Goal: Task Accomplishment & Management: Manage account settings

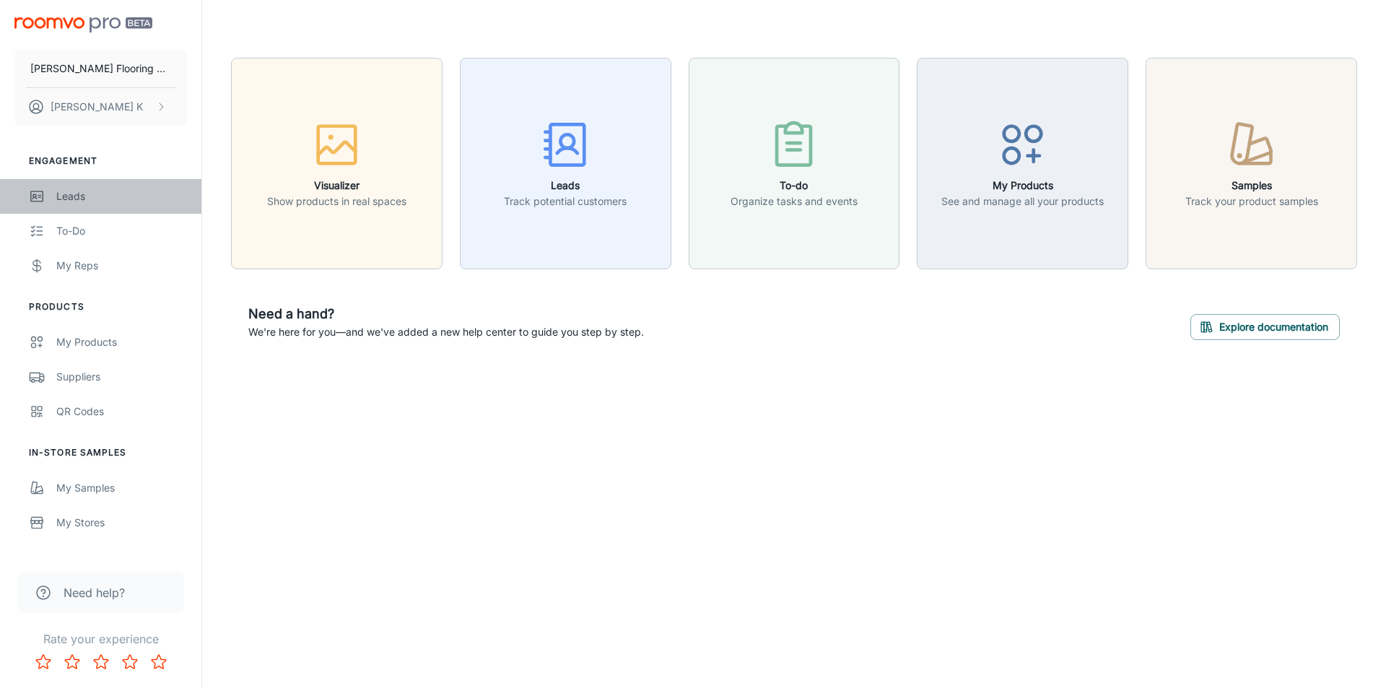
click at [68, 199] on div "Leads" at bounding box center [121, 196] width 131 height 16
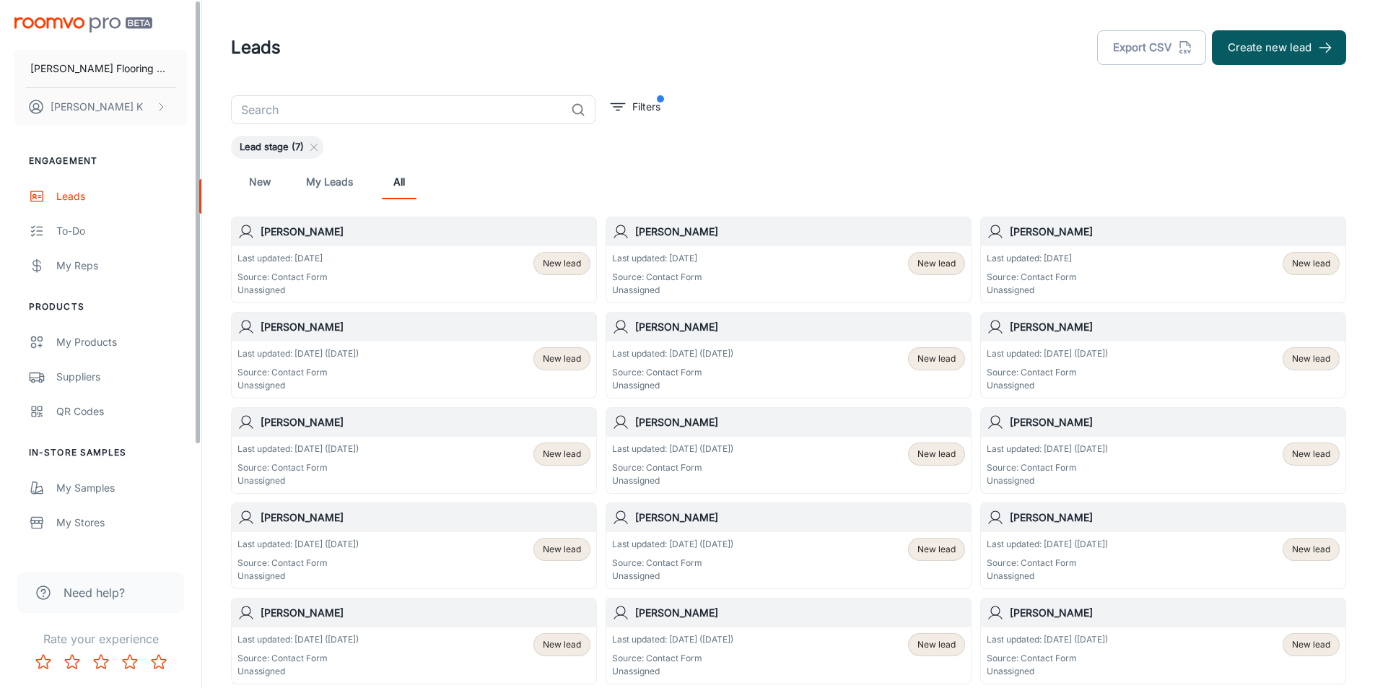
click at [266, 341] on div "[PERSON_NAME]" at bounding box center [414, 327] width 365 height 29
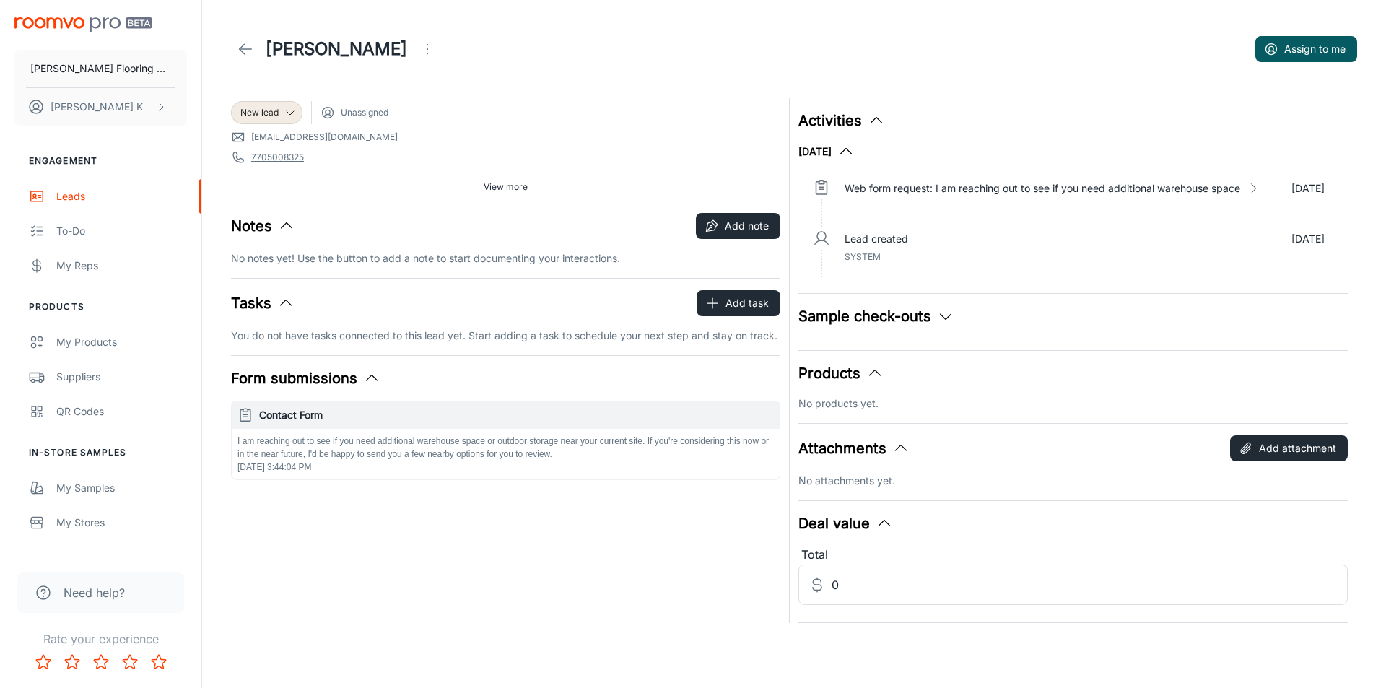
click at [248, 50] on icon at bounding box center [245, 48] width 17 height 17
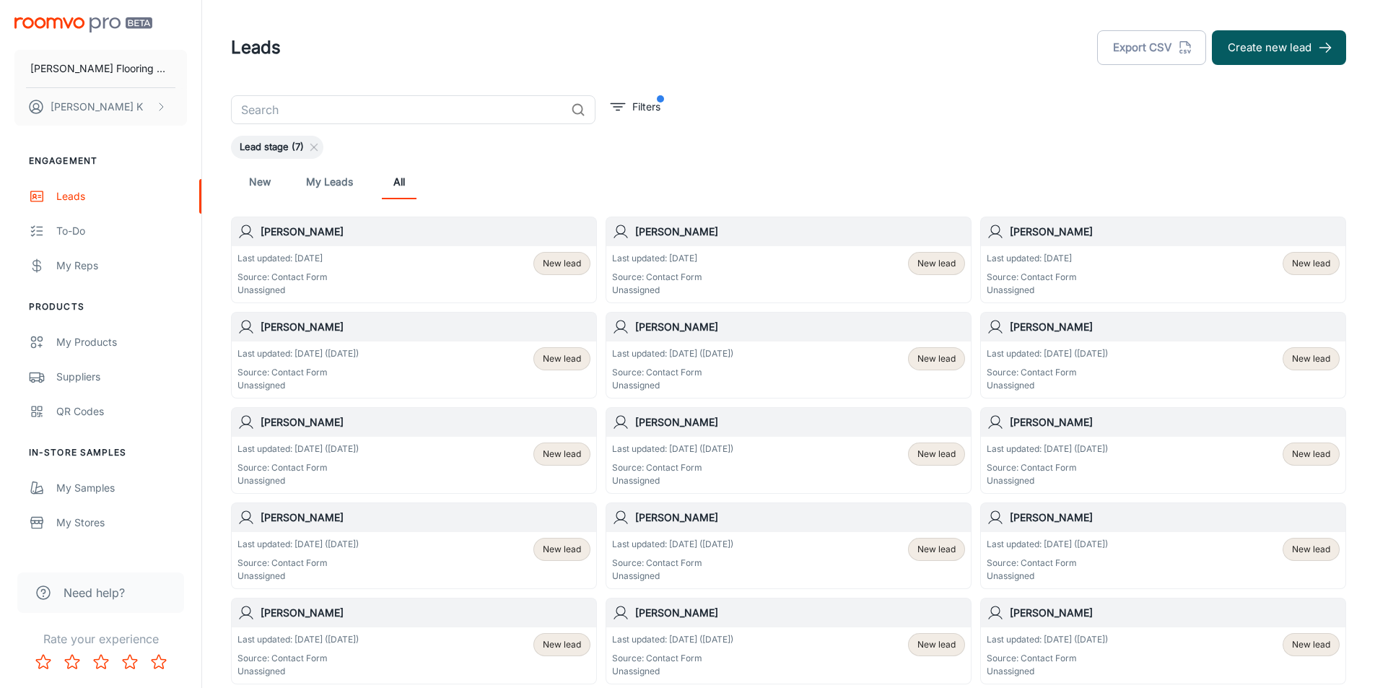
click at [1067, 263] on p "Last updated: [DATE]" at bounding box center [1032, 258] width 90 height 13
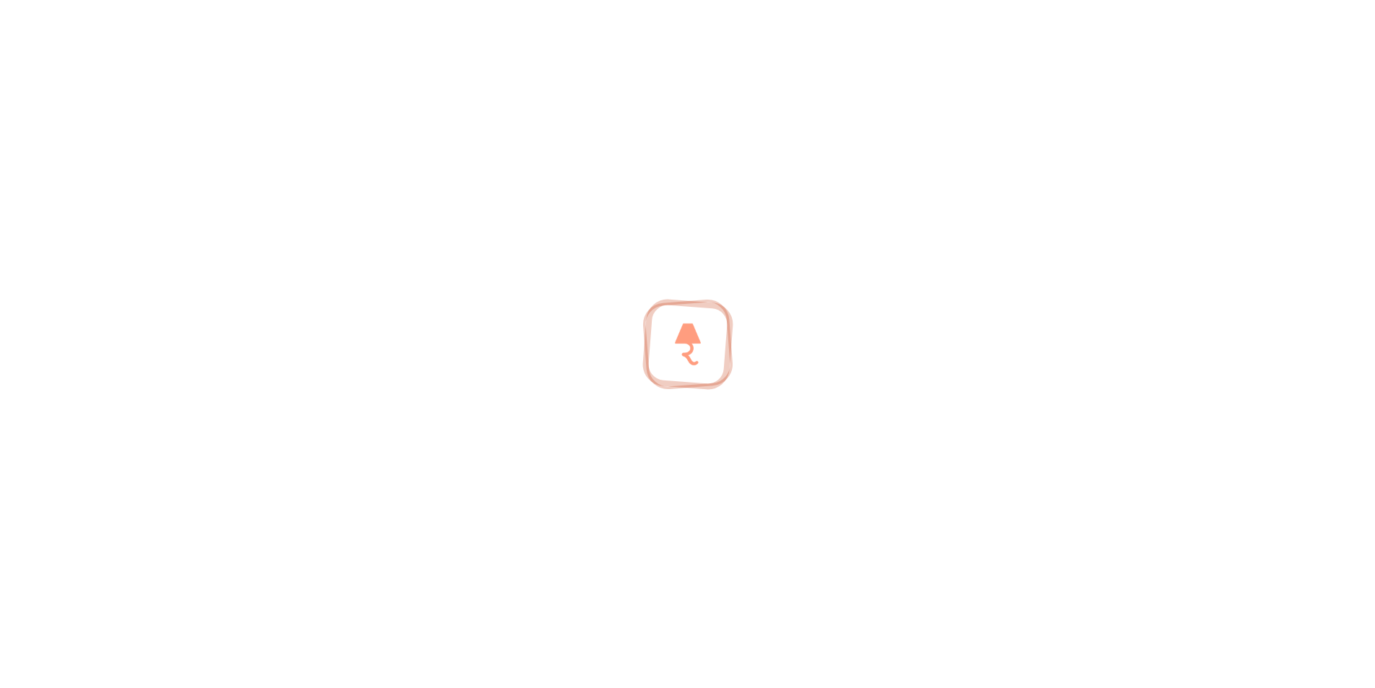
click at [1067, 263] on div at bounding box center [687, 344] width 1375 height 688
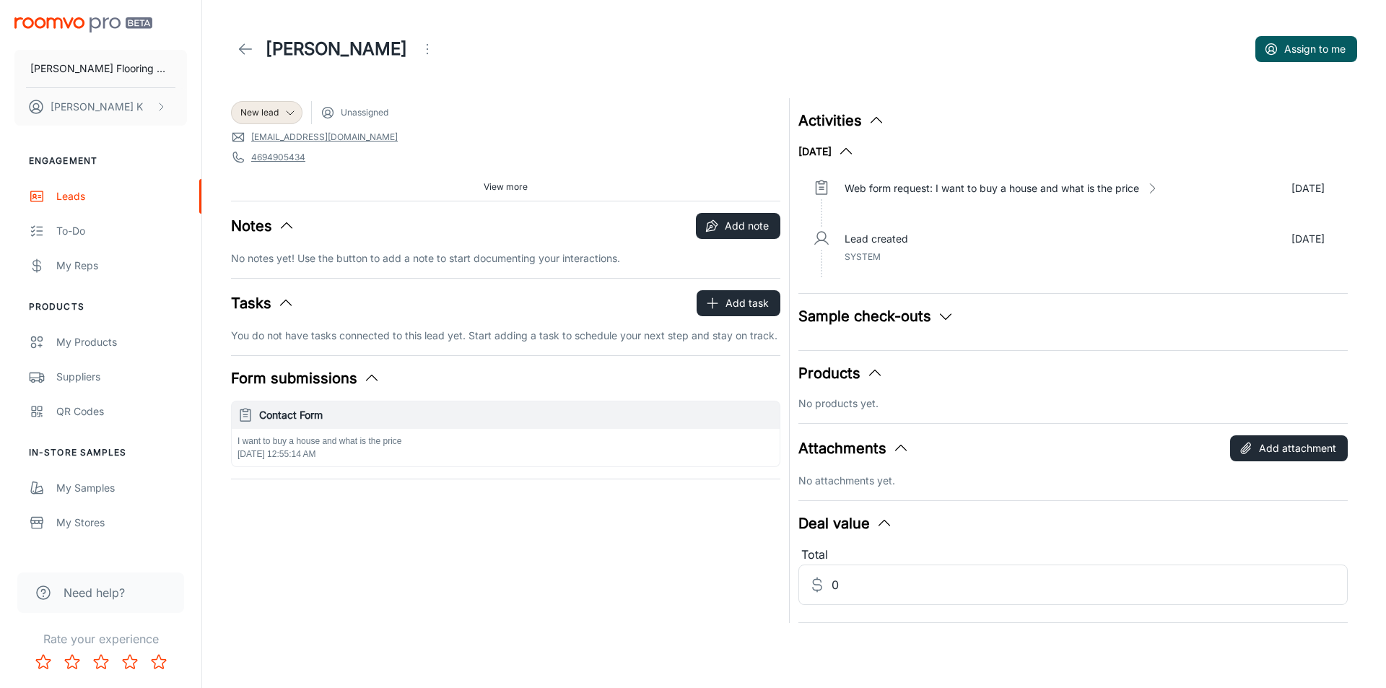
click at [236, 51] on link at bounding box center [245, 49] width 29 height 29
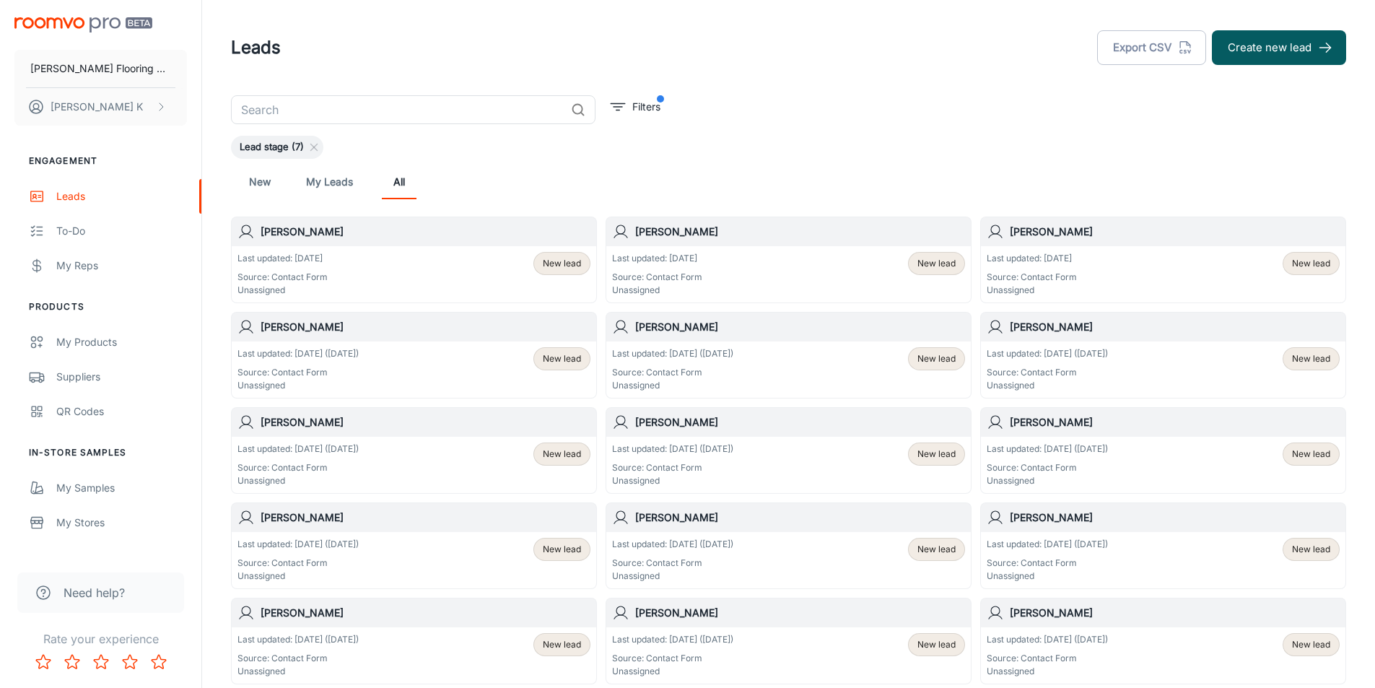
click at [686, 267] on div "Last updated: [DATE] Source: Contact Form Unassigned" at bounding box center [657, 274] width 90 height 45
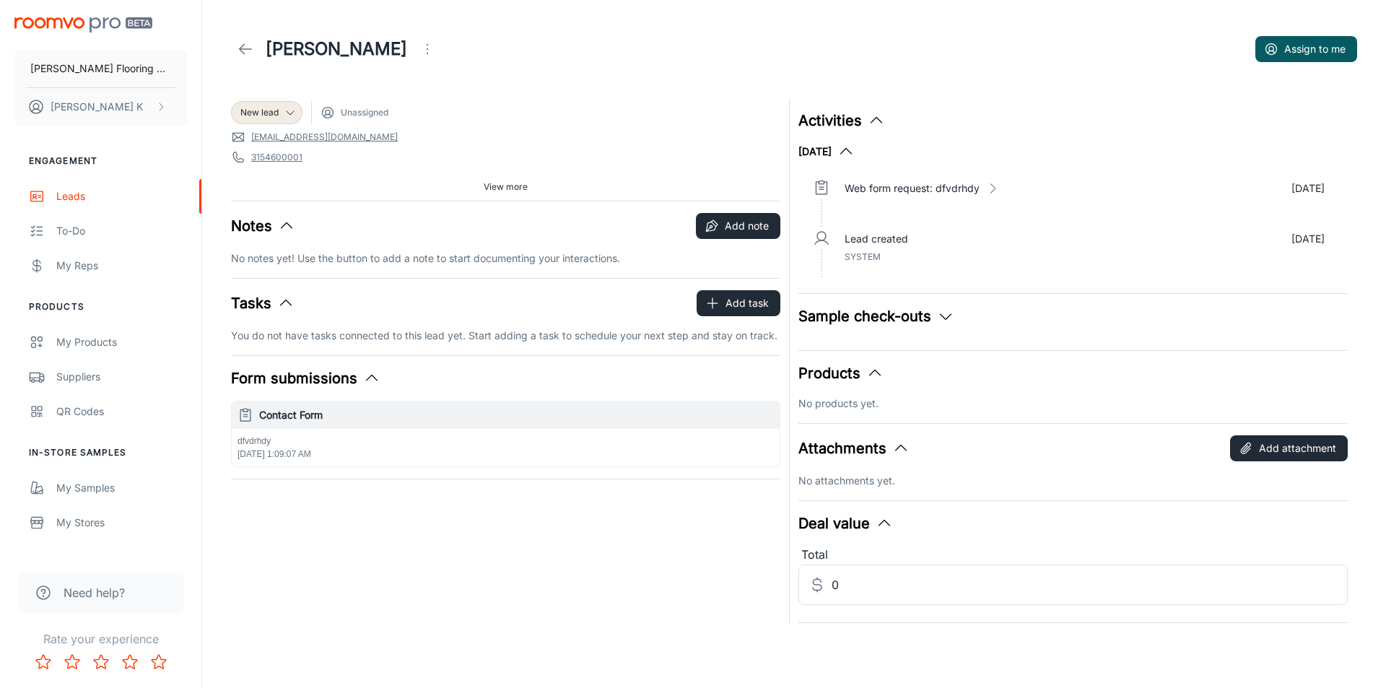
click at [251, 45] on icon at bounding box center [245, 48] width 17 height 17
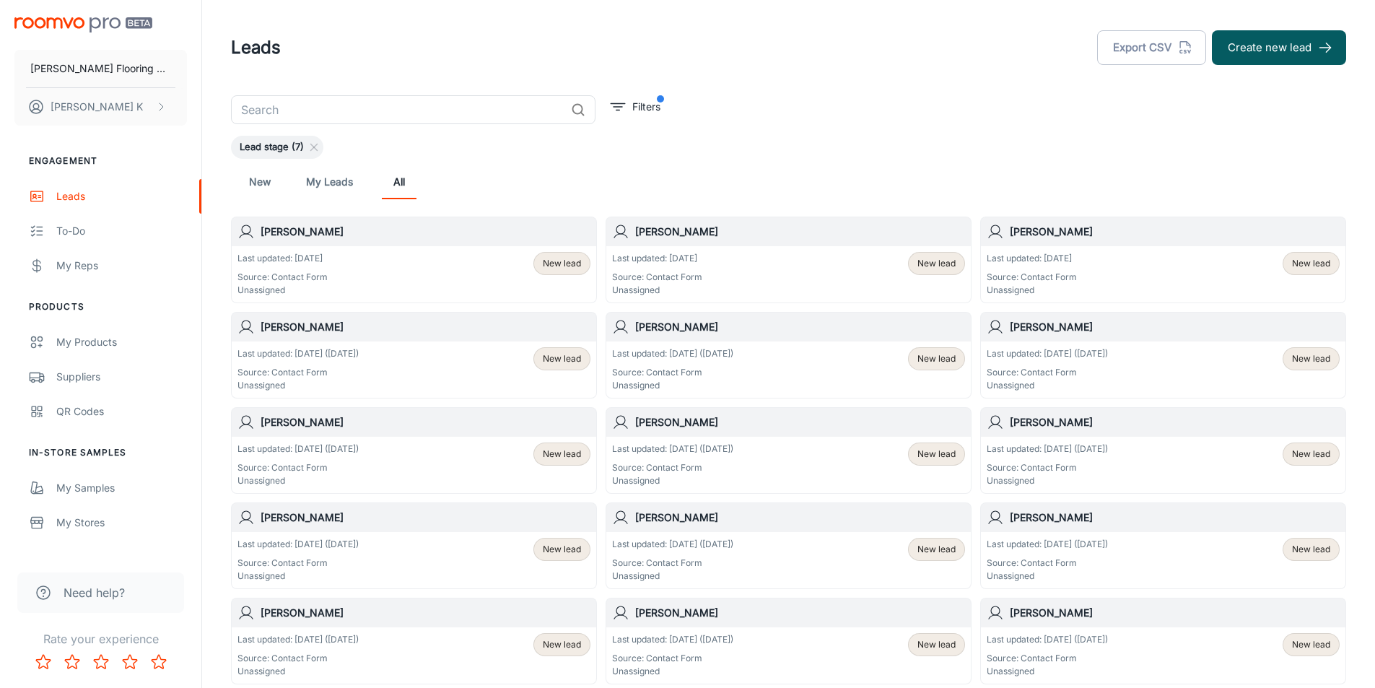
click at [370, 253] on div "Last updated: [DATE] Source: Contact Form Unassigned New lead" at bounding box center [413, 274] width 353 height 45
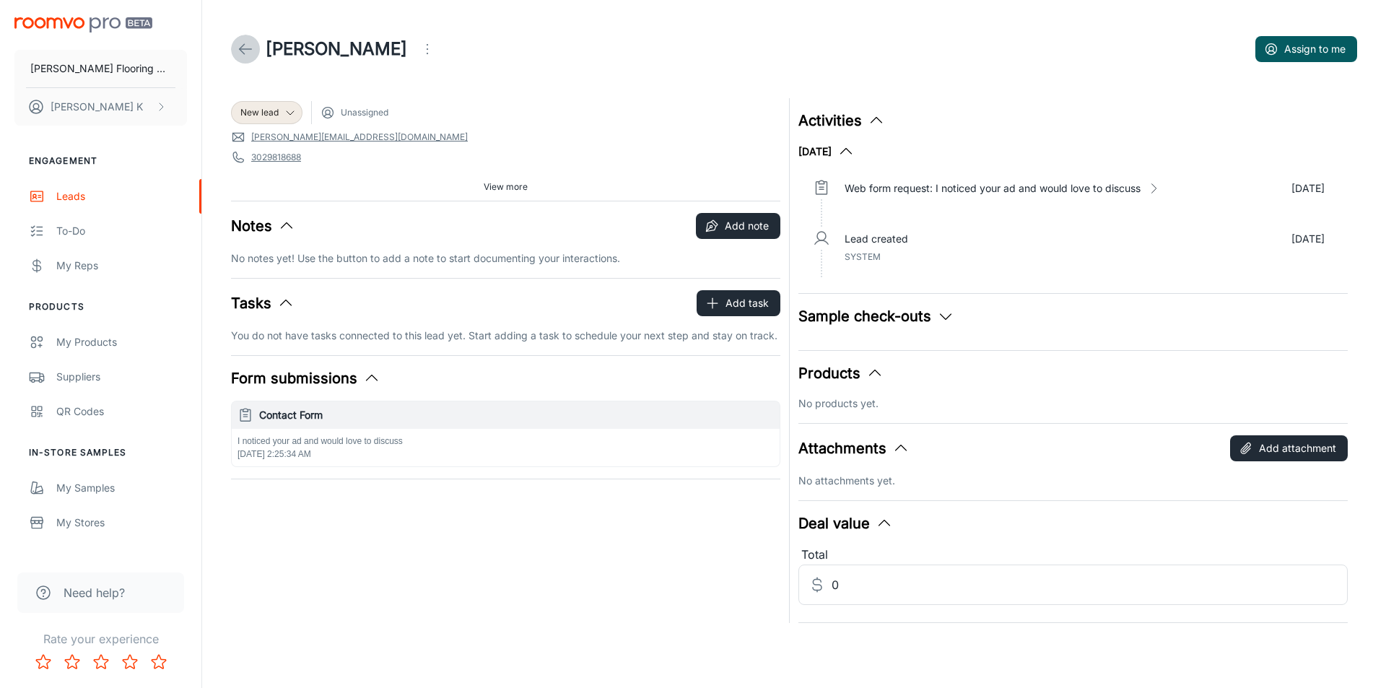
click at [242, 48] on icon at bounding box center [245, 48] width 17 height 17
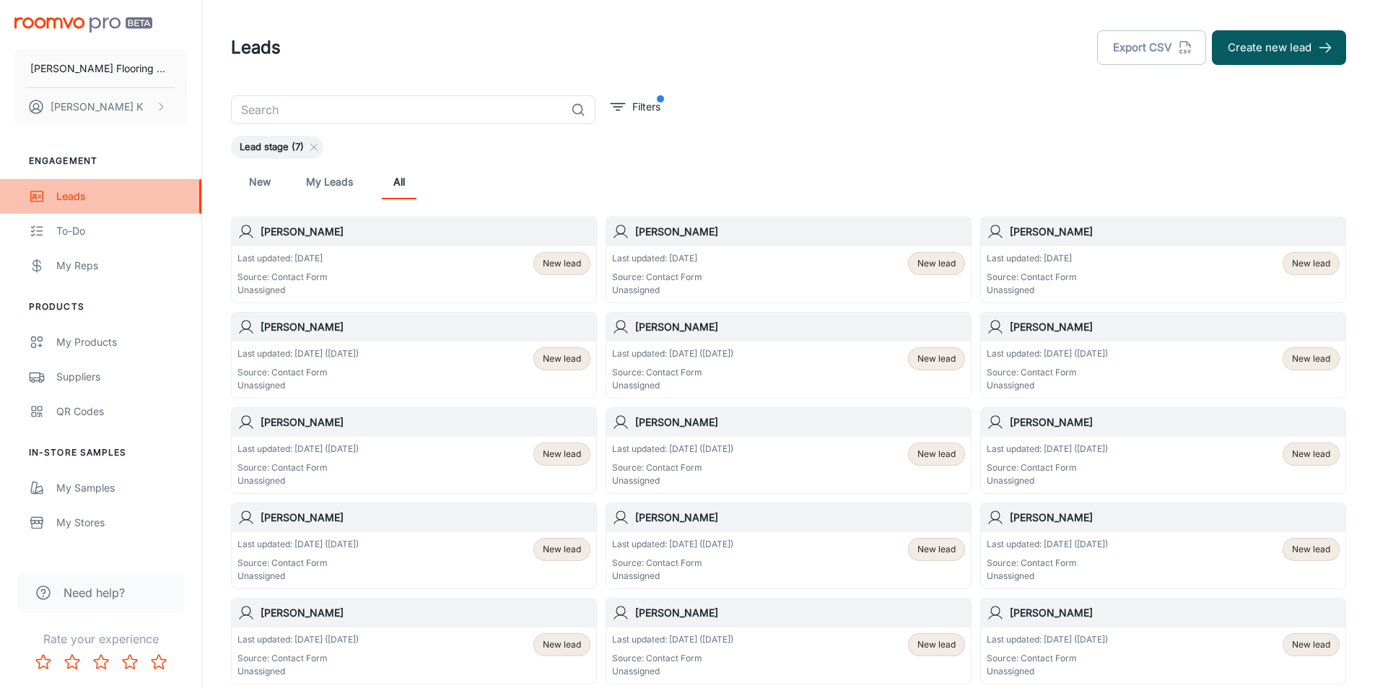
click at [118, 191] on div "Leads" at bounding box center [121, 196] width 131 height 16
click at [333, 183] on link "My Leads" at bounding box center [329, 182] width 47 height 35
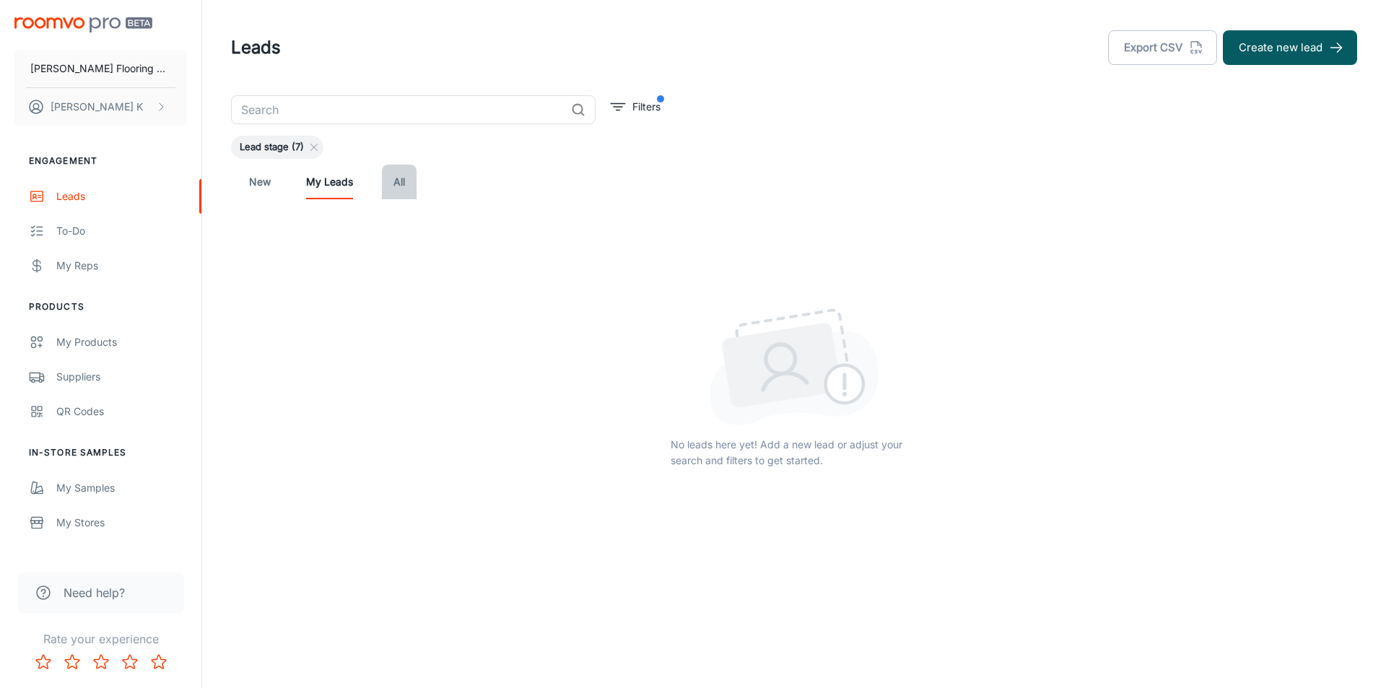
click at [406, 183] on link "All" at bounding box center [399, 182] width 35 height 35
